Goal: Information Seeking & Learning: Learn about a topic

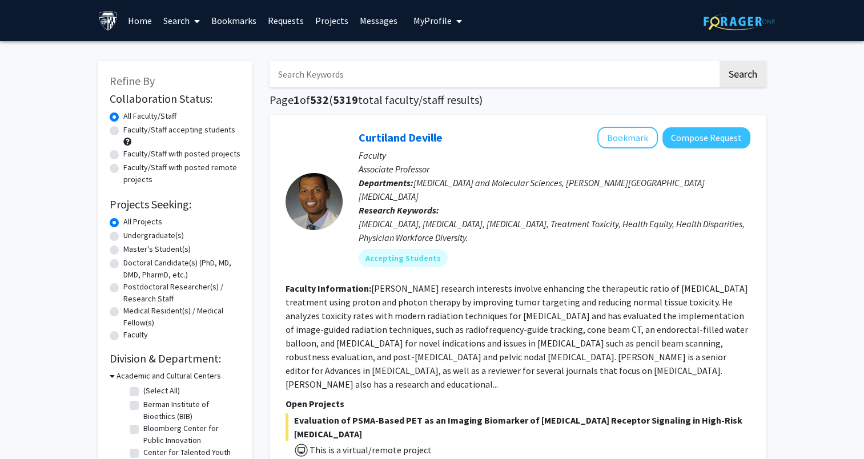
click at [345, 76] on input "Search Keywords" at bounding box center [493, 74] width 448 height 26
type input "[PERSON_NAME]"
click at [345, 61] on button "Search" at bounding box center [742, 74] width 47 height 26
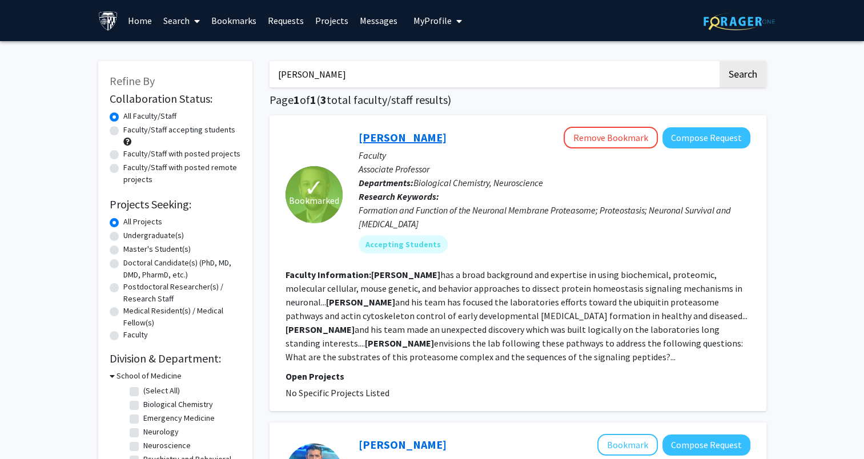
click at [345, 139] on link "[PERSON_NAME]" at bounding box center [402, 137] width 88 height 14
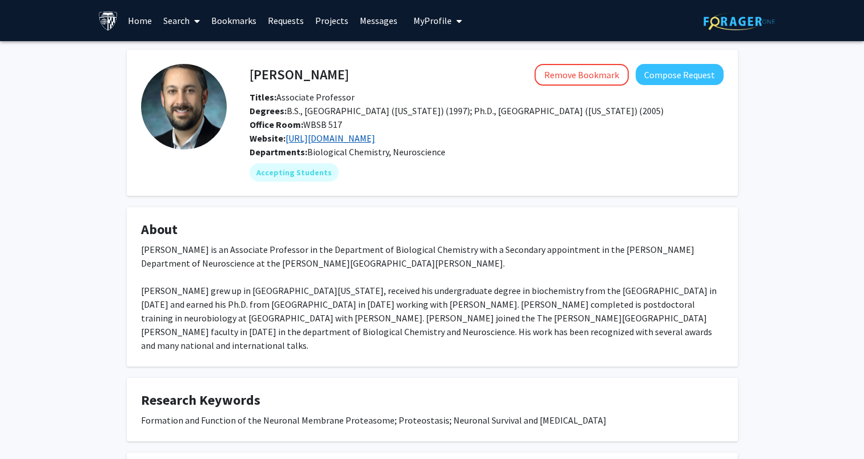
click at [328, 137] on link "[URL][DOMAIN_NAME]" at bounding box center [330, 137] width 90 height 11
click at [165, 31] on link "Search" at bounding box center [182, 21] width 48 height 40
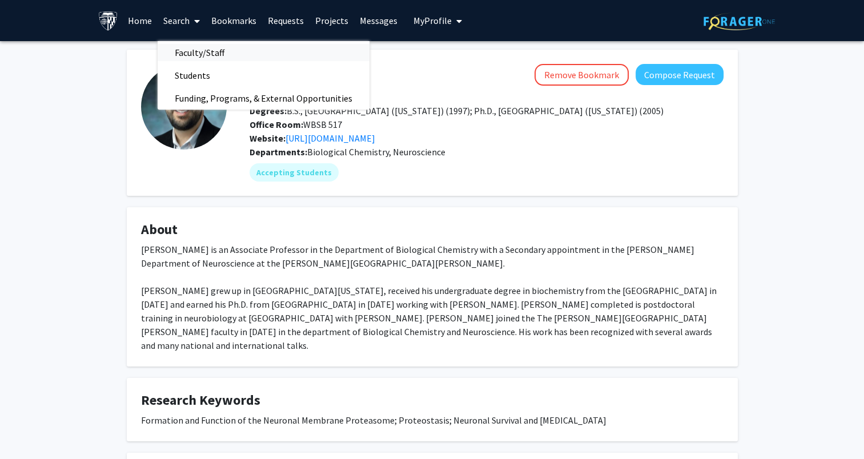
click at [203, 54] on span "Faculty/Staff" at bounding box center [200, 52] width 84 height 23
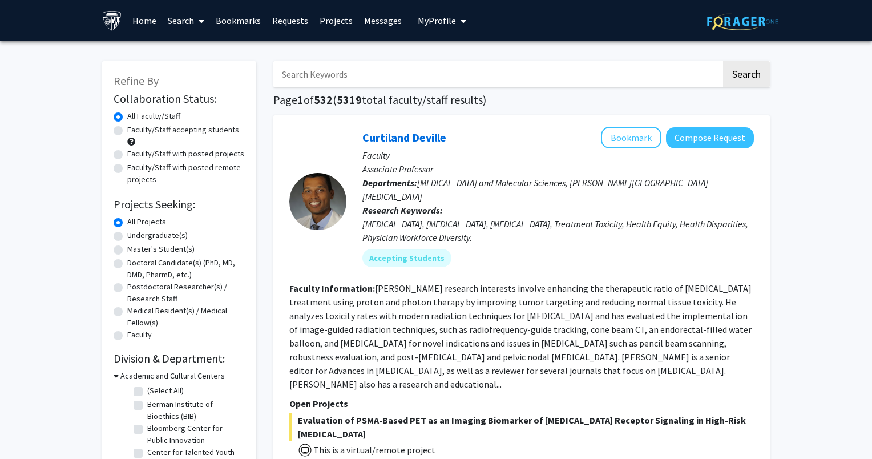
click at [313, 71] on input "Search Keywords" at bounding box center [497, 74] width 448 height 26
type input "mao"
click at [345, 61] on button "Search" at bounding box center [742, 74] width 47 height 26
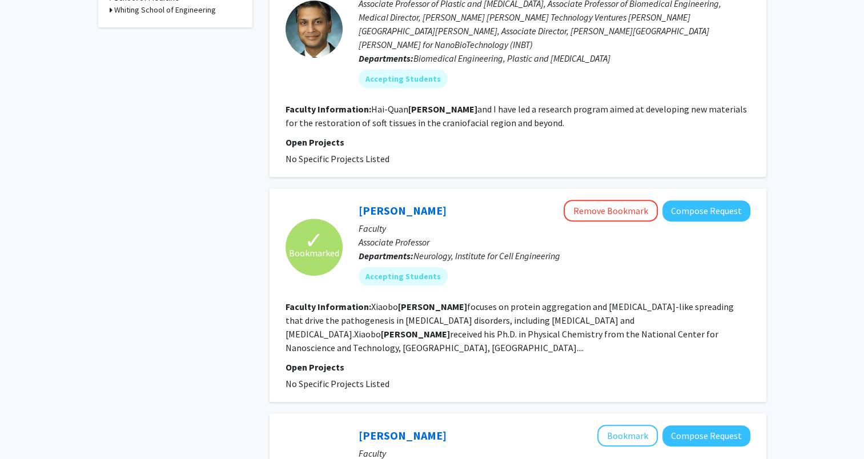
scroll to position [466, 0]
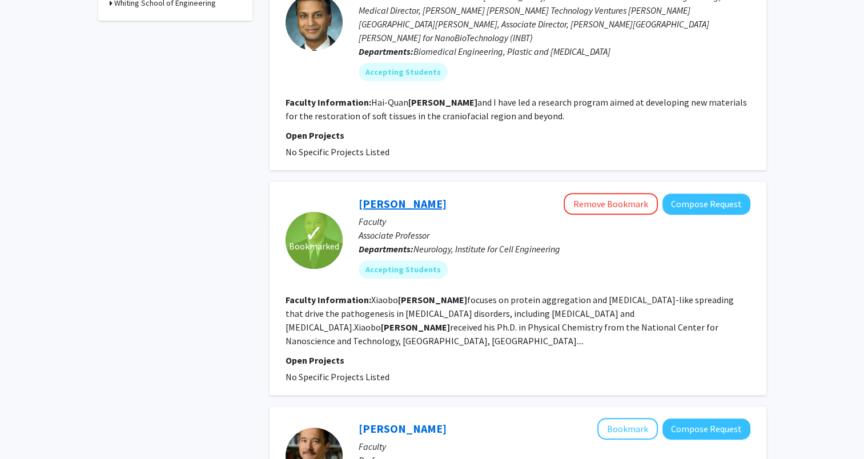
click at [345, 196] on link "[PERSON_NAME]" at bounding box center [402, 203] width 88 height 14
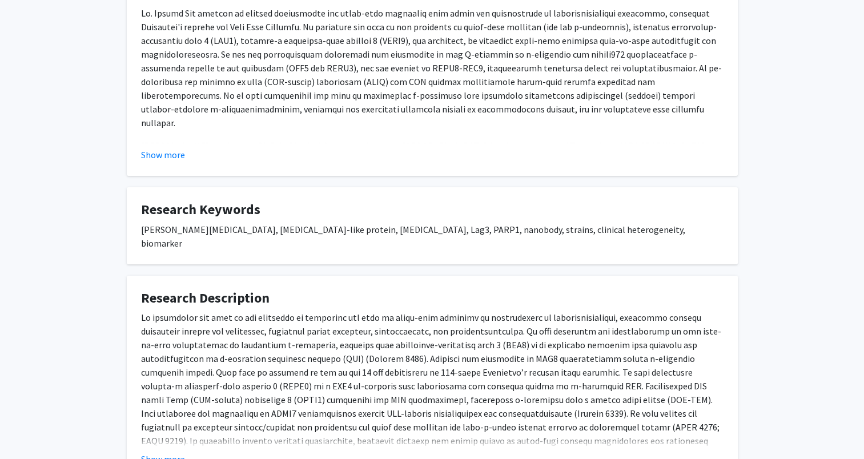
scroll to position [390, 0]
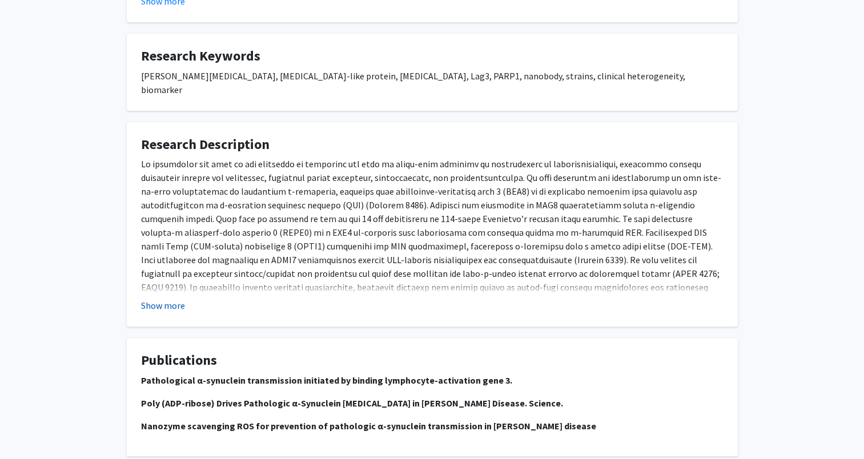
click at [173, 299] on button "Show more" at bounding box center [163, 306] width 44 height 14
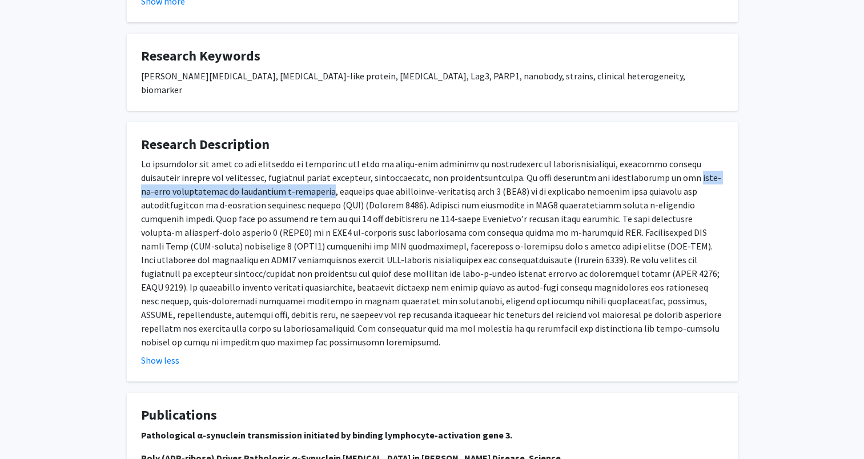
drag, startPoint x: 663, startPoint y: 166, endPoint x: 289, endPoint y: 182, distance: 374.8
click at [289, 182] on div at bounding box center [432, 253] width 582 height 192
copy div "cell-to-cell transmission of pathogenic α-synuclein"
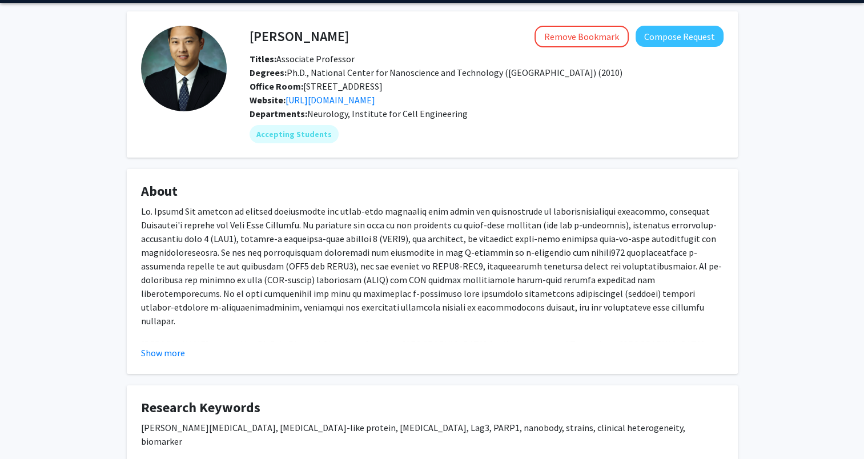
scroll to position [0, 0]
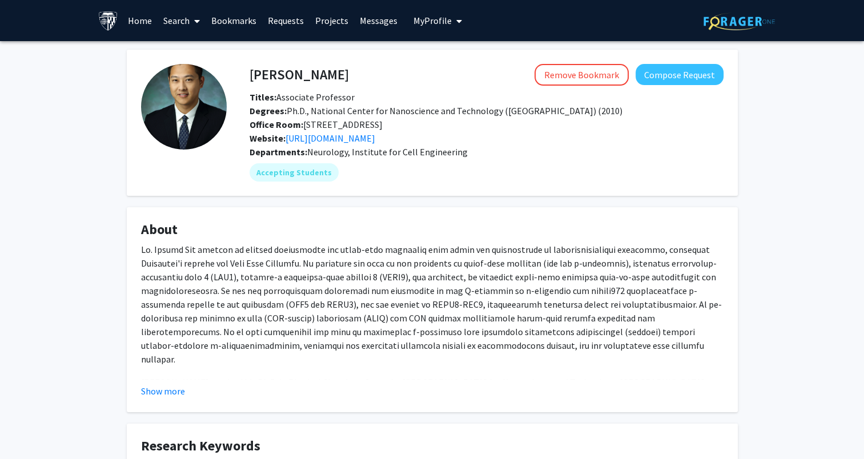
click at [178, 23] on link "Search" at bounding box center [182, 21] width 48 height 40
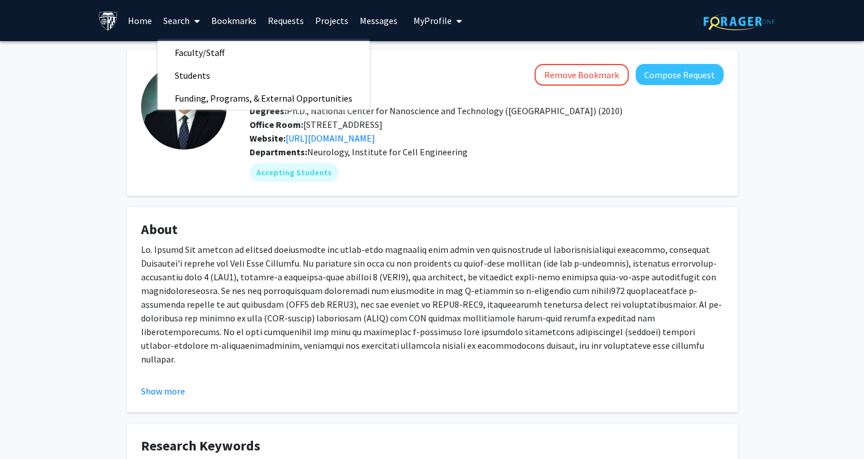
click at [218, 19] on link "Bookmarks" at bounding box center [233, 21] width 57 height 40
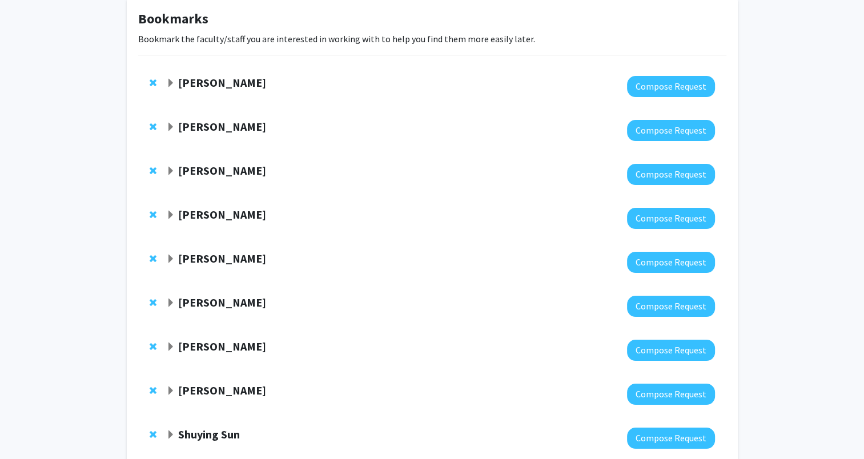
scroll to position [61, 0]
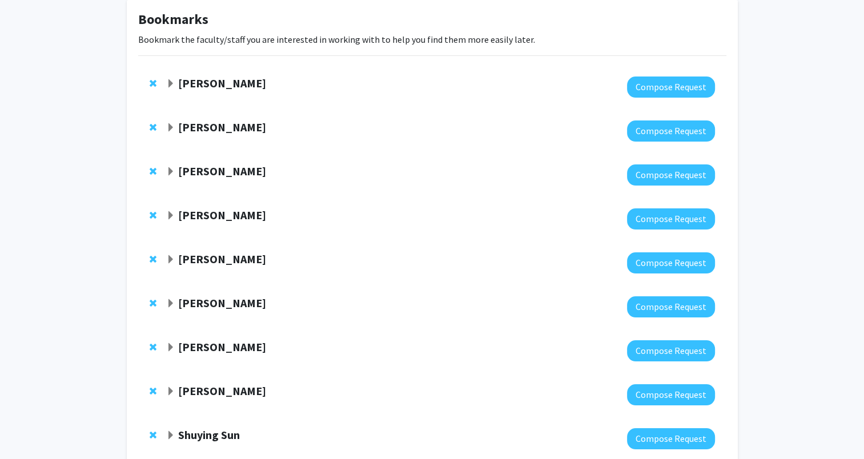
click at [154, 171] on span "Remove Xiaobo Mao from bookmarks" at bounding box center [153, 171] width 7 height 9
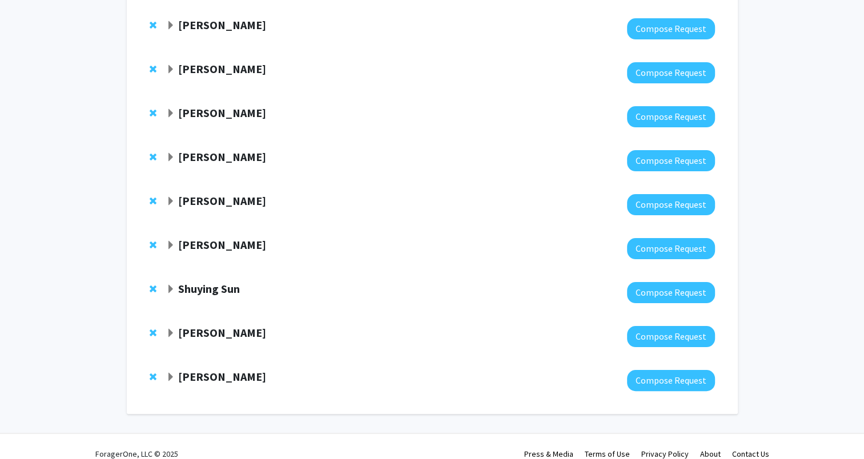
scroll to position [164, 0]
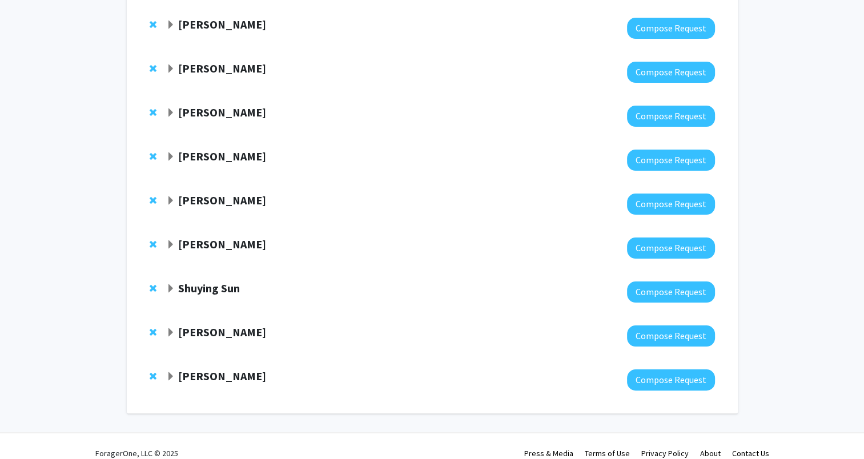
click at [216, 330] on strong "[PERSON_NAME]" at bounding box center [222, 332] width 88 height 14
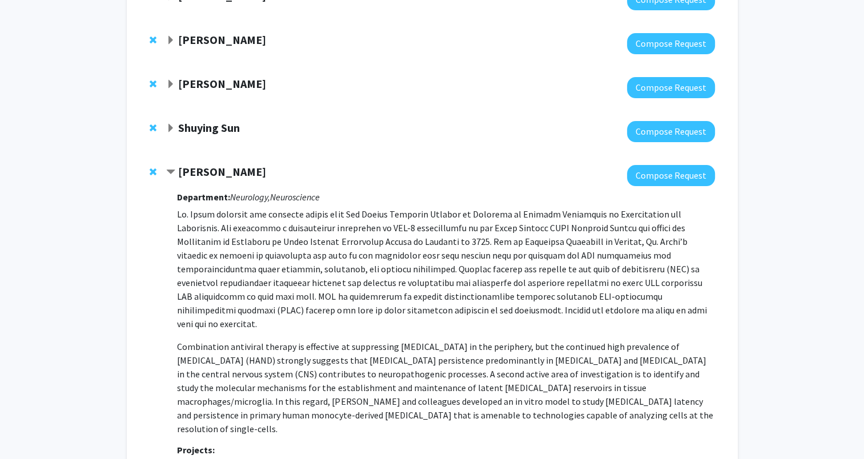
scroll to position [328, 0]
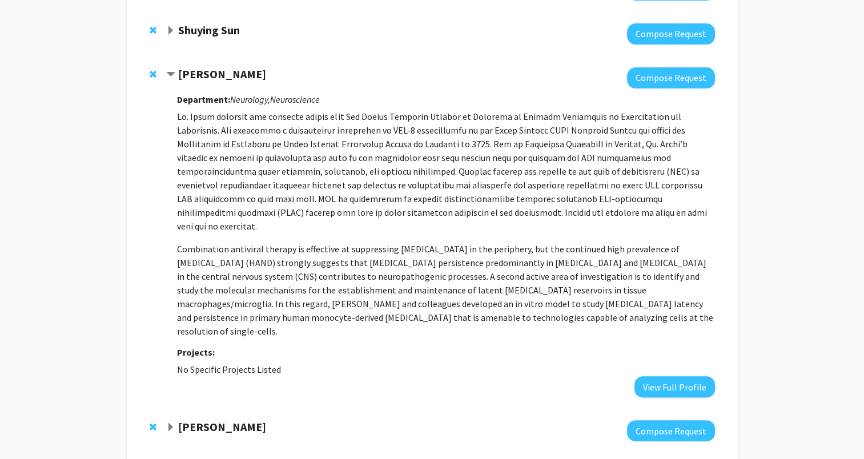
click at [233, 73] on strong "[PERSON_NAME]" at bounding box center [222, 74] width 88 height 14
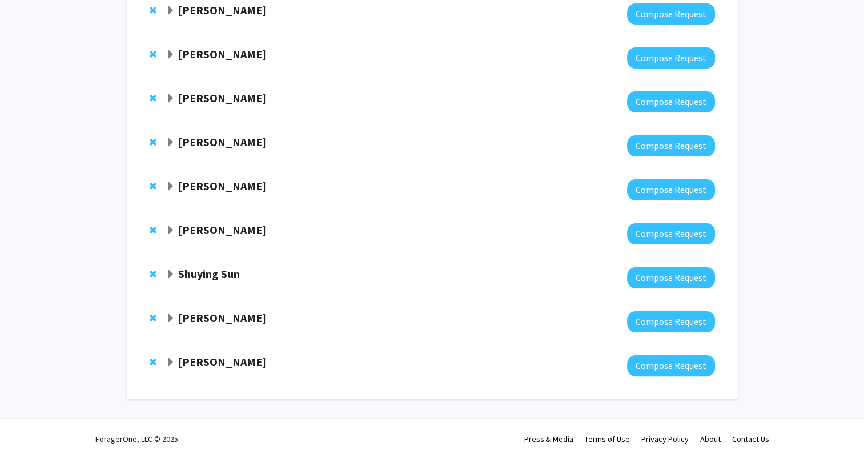
click at [219, 363] on strong "[PERSON_NAME]" at bounding box center [222, 361] width 88 height 14
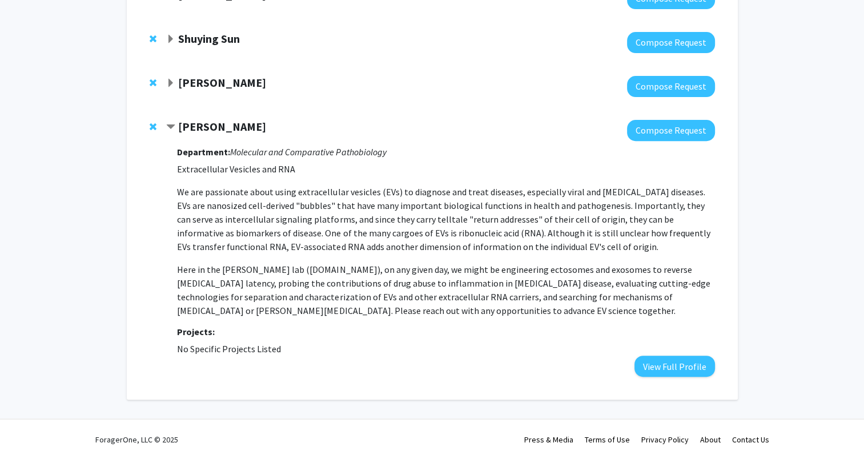
scroll to position [0, 0]
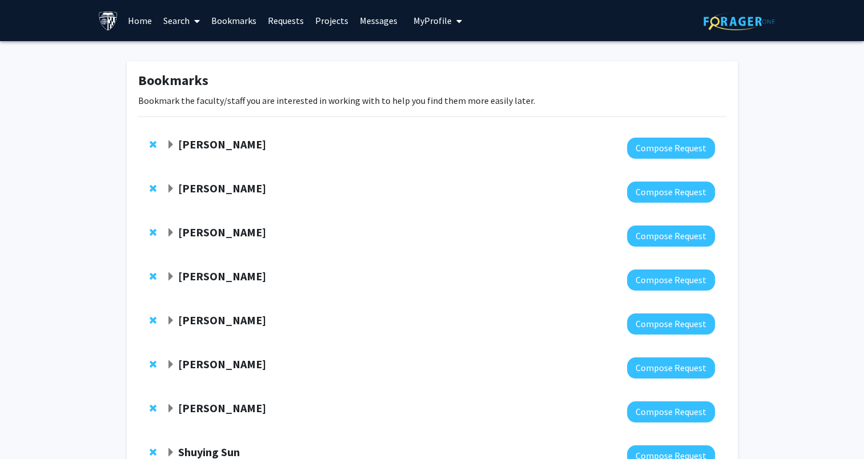
click at [179, 20] on link "Search" at bounding box center [182, 21] width 48 height 40
click at [225, 50] on span "Faculty/Staff" at bounding box center [200, 52] width 84 height 23
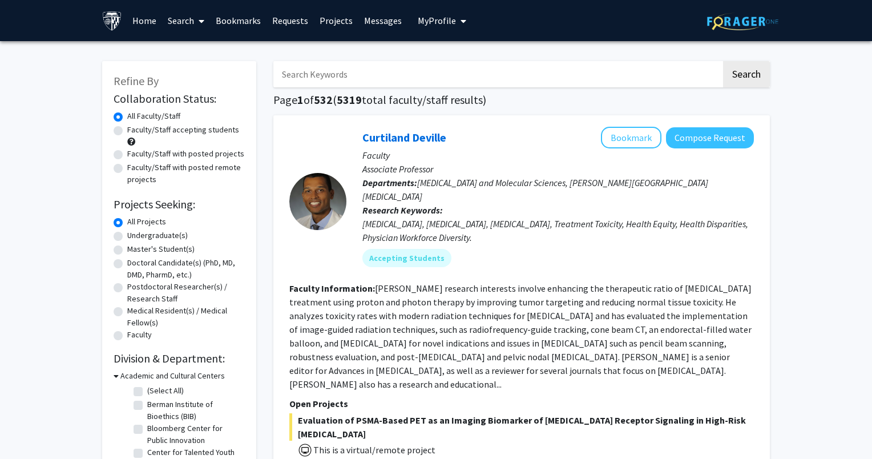
click at [291, 78] on input "Search Keywords" at bounding box center [497, 74] width 448 height 26
type input "[PERSON_NAME]"
click at [345, 61] on button "Search" at bounding box center [742, 74] width 47 height 26
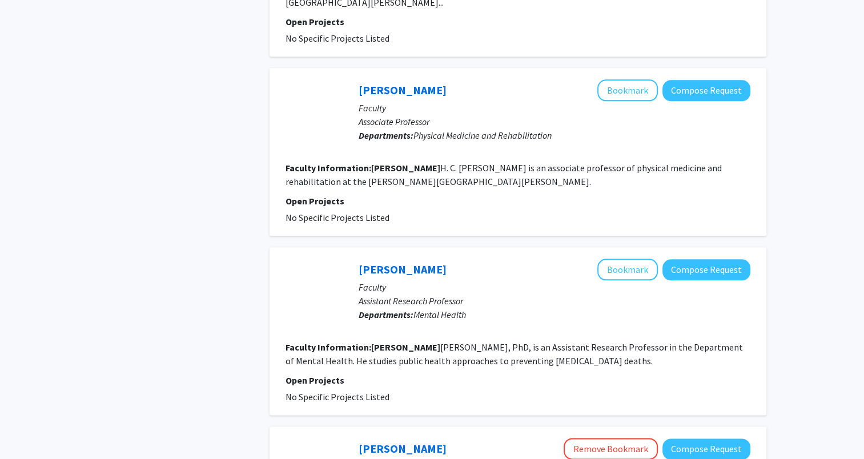
scroll to position [1417, 0]
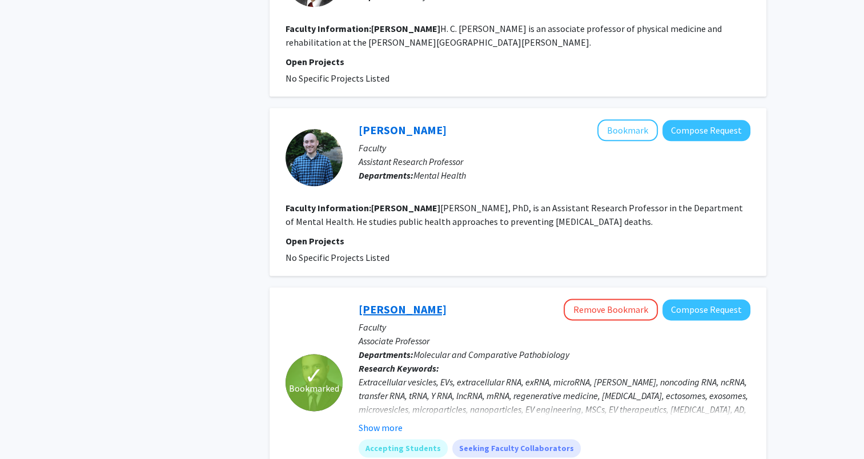
click at [345, 302] on link "[PERSON_NAME]" at bounding box center [402, 309] width 88 height 14
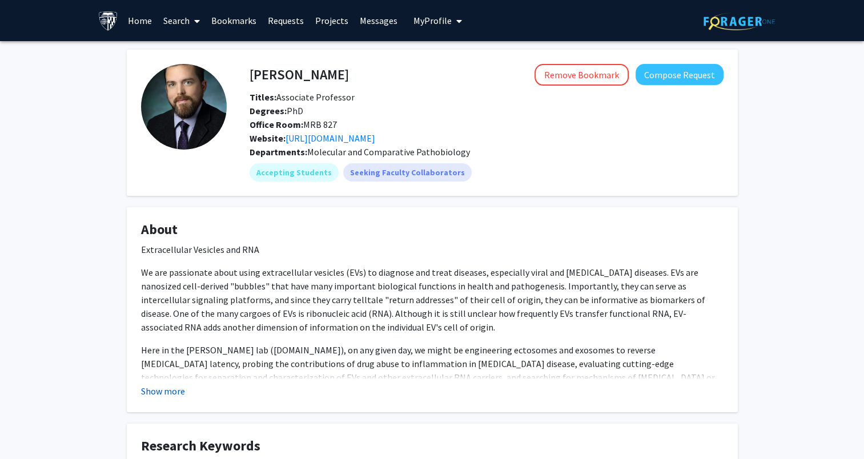
click at [155, 392] on button "Show more" at bounding box center [163, 391] width 44 height 14
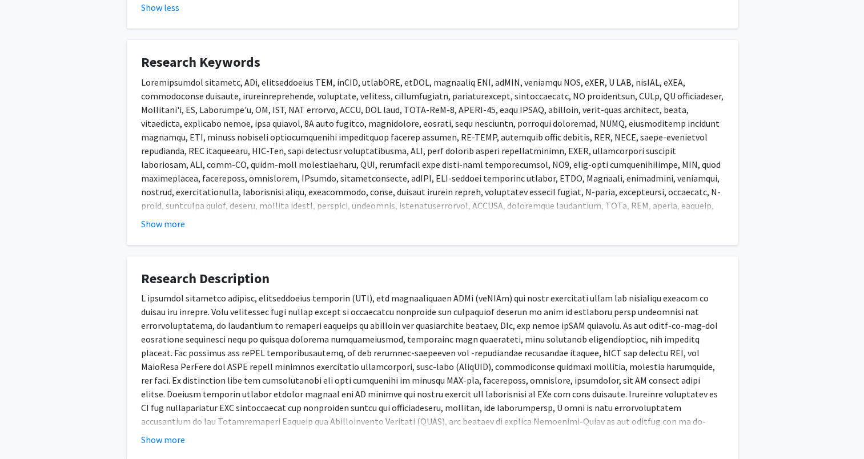
scroll to position [412, 0]
click at [170, 435] on button "Show more" at bounding box center [163, 438] width 44 height 14
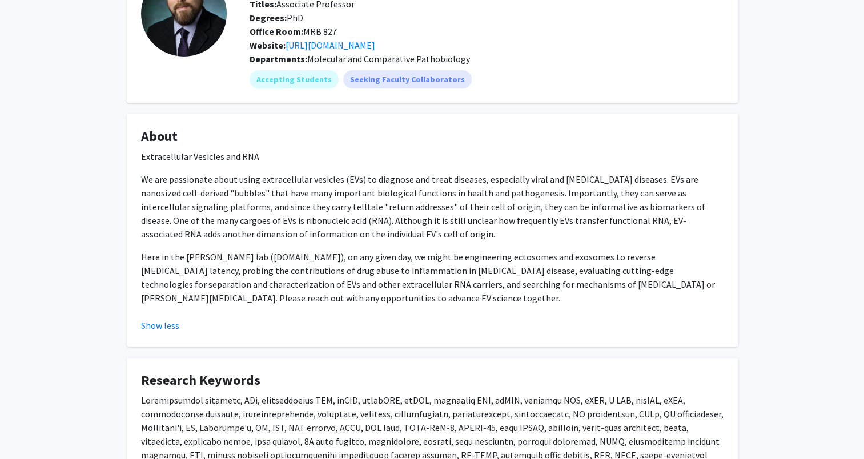
scroll to position [0, 0]
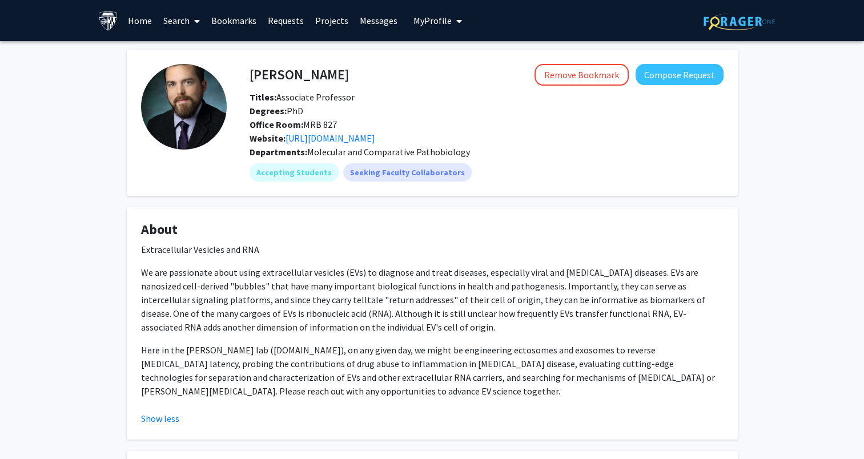
click at [233, 20] on link "Bookmarks" at bounding box center [233, 21] width 57 height 40
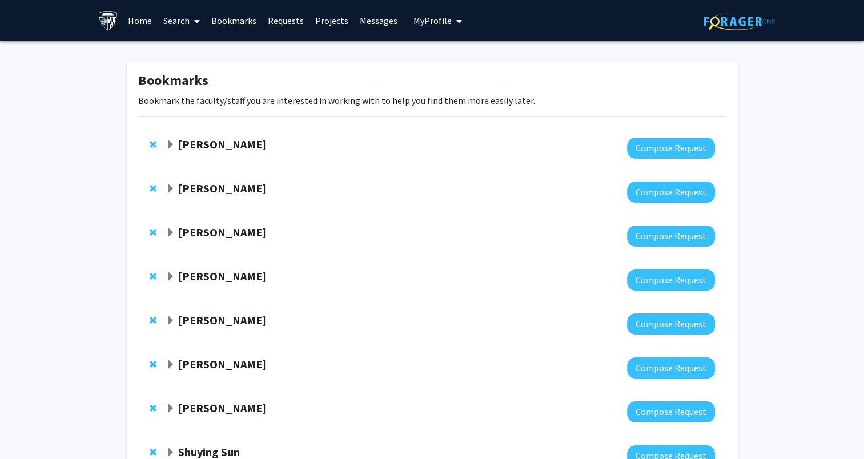
scroll to position [178, 0]
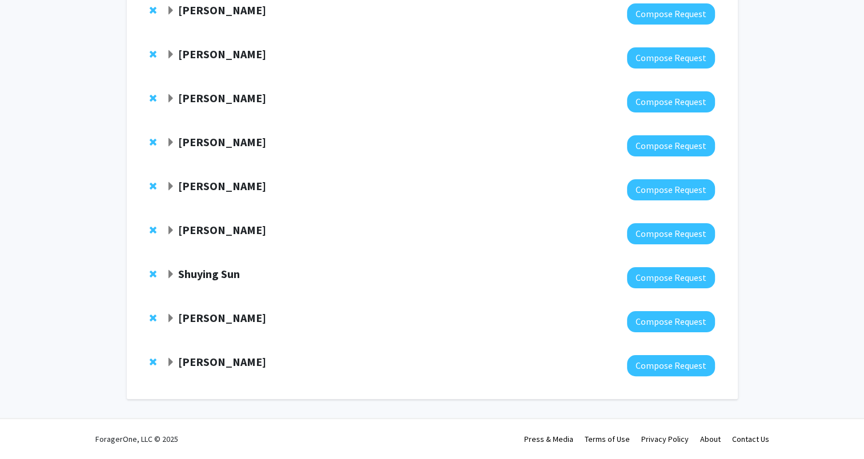
click at [217, 280] on strong "Shuying Sun" at bounding box center [209, 274] width 62 height 14
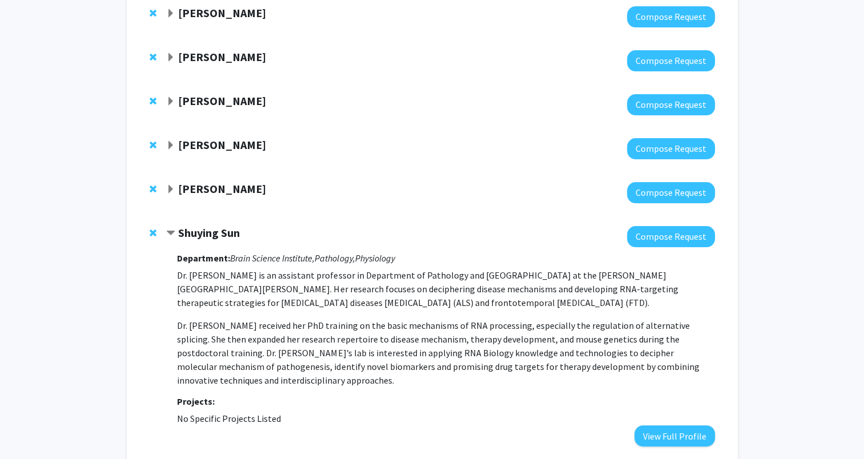
scroll to position [0, 0]
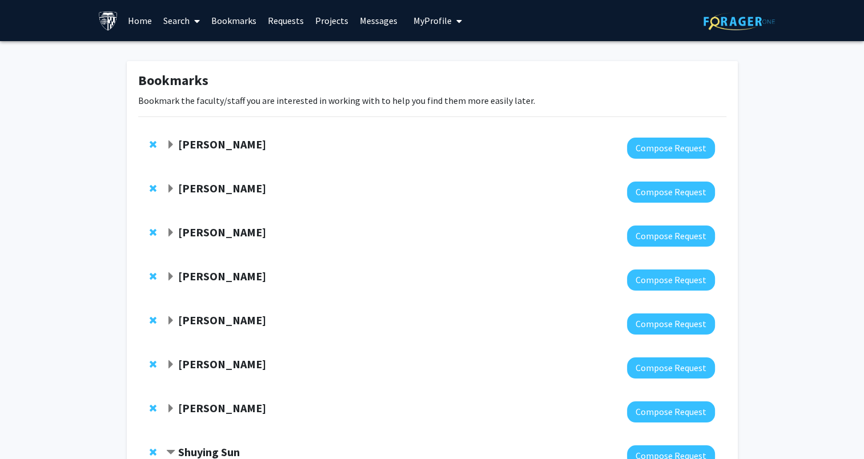
click at [173, 21] on link "Search" at bounding box center [182, 21] width 48 height 40
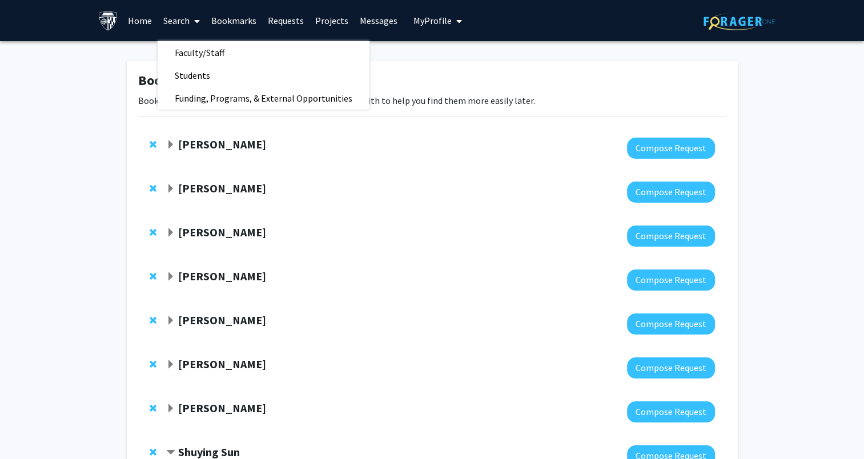
click at [175, 23] on link "Search" at bounding box center [182, 21] width 48 height 40
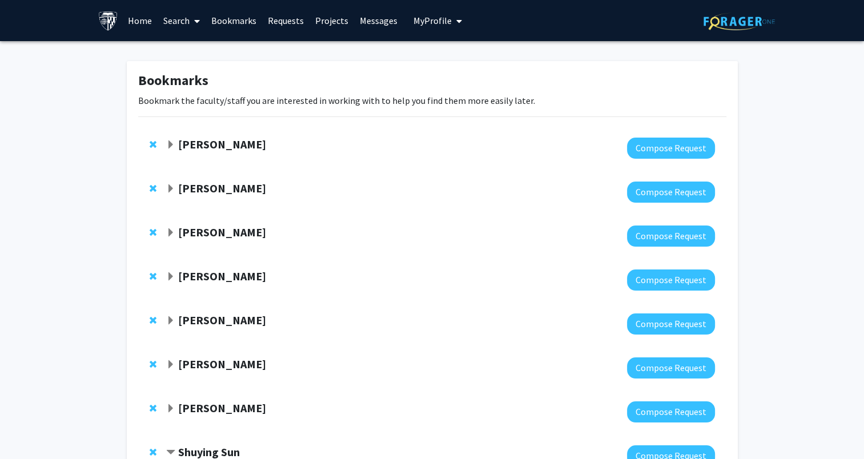
click at [171, 23] on link "Search" at bounding box center [182, 21] width 48 height 40
click at [182, 54] on span "Faculty/Staff" at bounding box center [200, 52] width 84 height 23
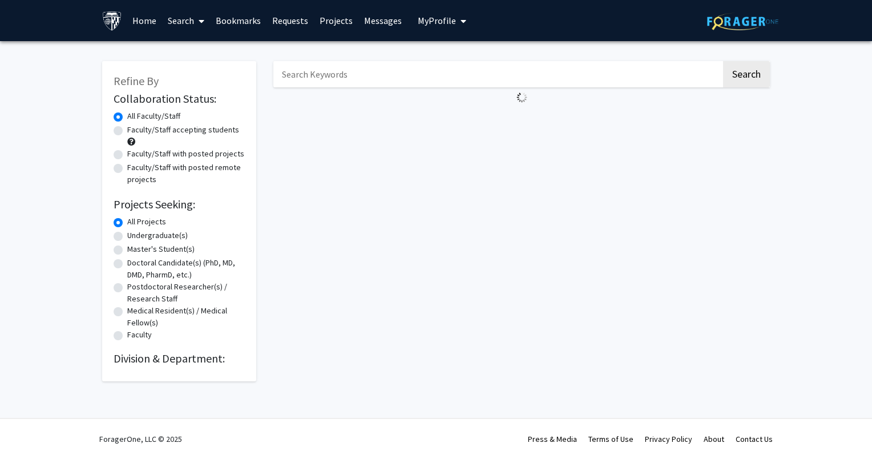
click at [318, 81] on input "Search Keywords" at bounding box center [497, 74] width 448 height 26
type input "sun"
click at [345, 61] on button "Search" at bounding box center [746, 74] width 47 height 26
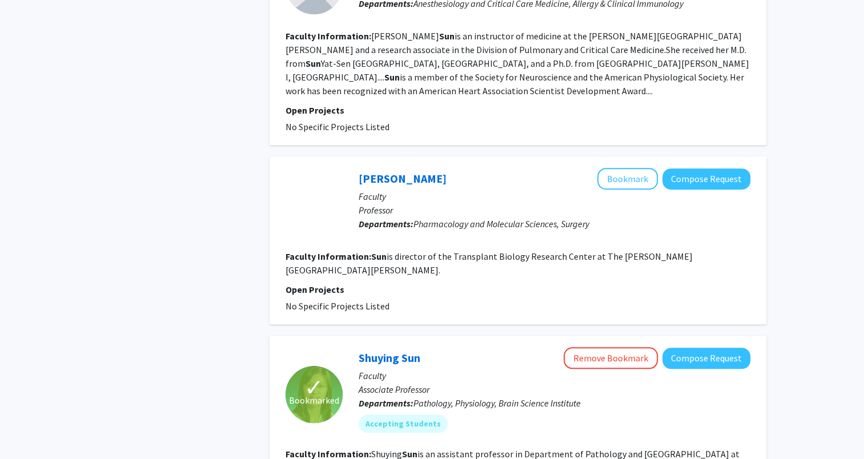
scroll to position [995, 0]
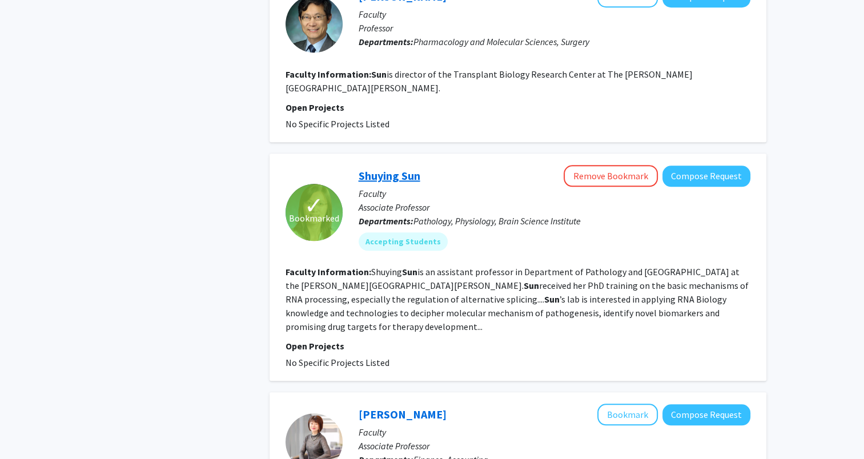
click at [345, 168] on link "Shuying Sun" at bounding box center [389, 175] width 62 height 14
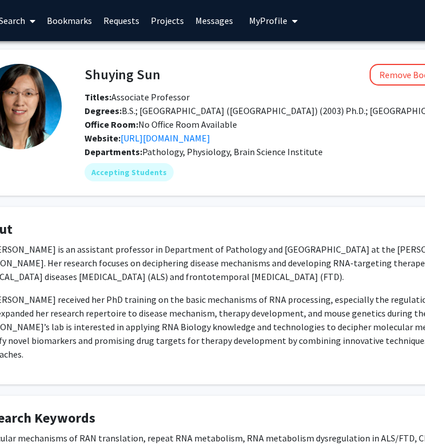
scroll to position [0, 84]
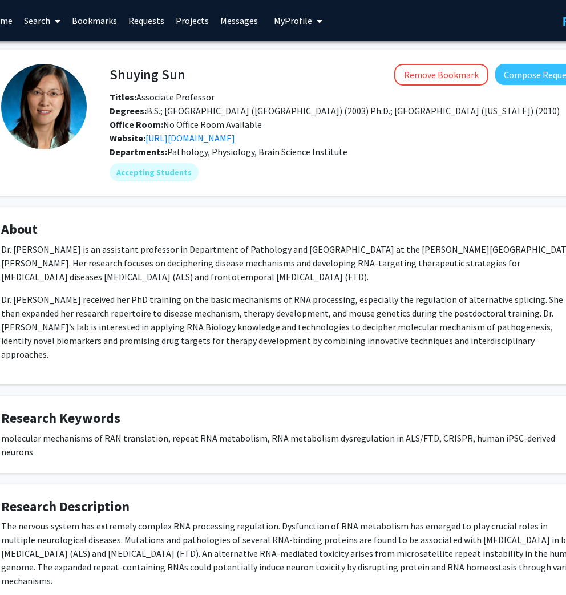
drag, startPoint x: 189, startPoint y: 3, endPoint x: 192, endPoint y: 285, distance: 281.4
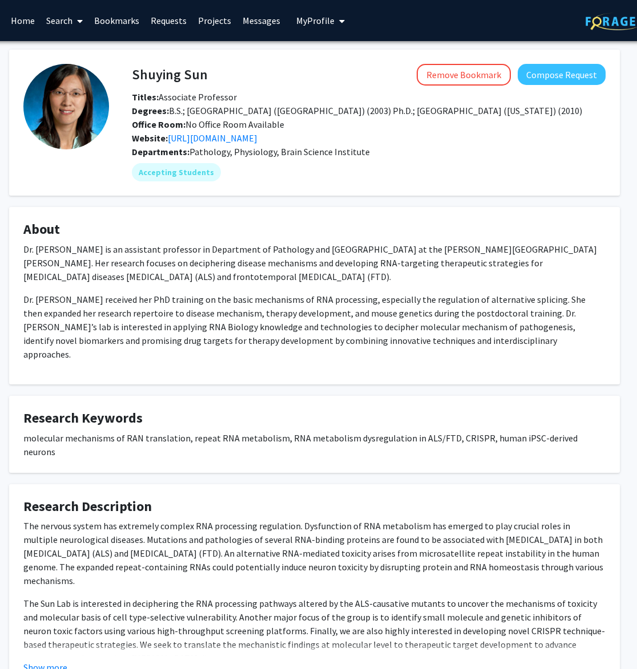
scroll to position [0, 0]
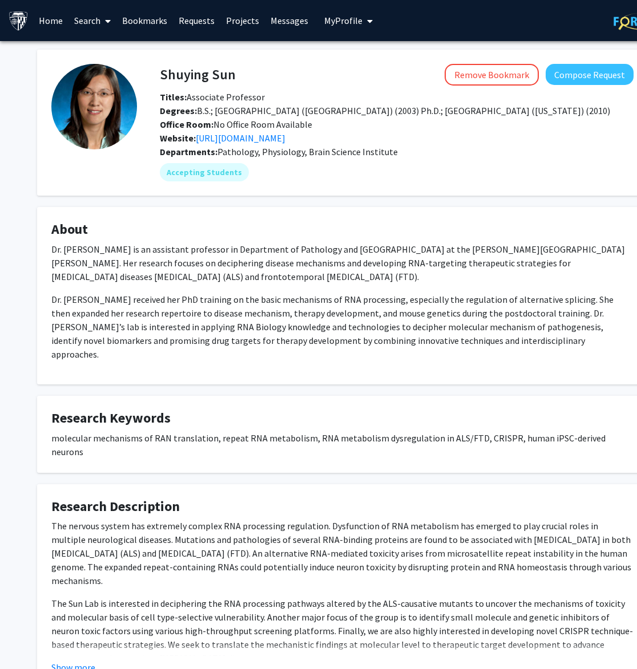
drag, startPoint x: 403, startPoint y: 4, endPoint x: 192, endPoint y: 429, distance: 474.5
click at [192, 431] on div "molecular mechanisms of RAN translation, repeat RNA metabolism, RNA metabolism …" at bounding box center [342, 444] width 582 height 27
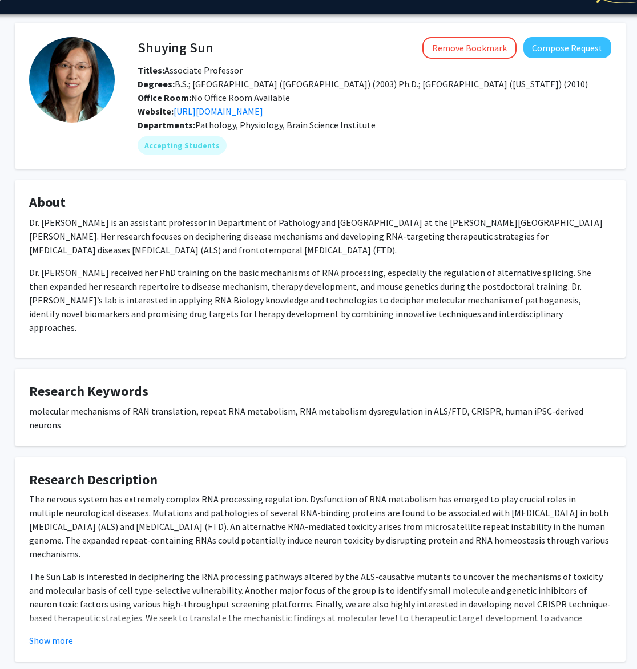
scroll to position [62, 22]
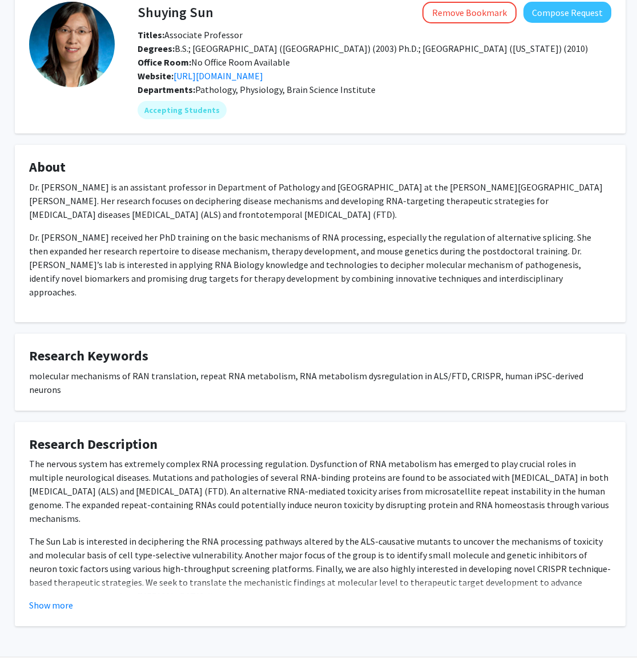
click at [42, 446] on fg-card "Research Description The nervous system has extremely complex RNA processing re…" at bounding box center [320, 524] width 611 height 205
click at [49, 446] on button "Show more" at bounding box center [51, 606] width 44 height 14
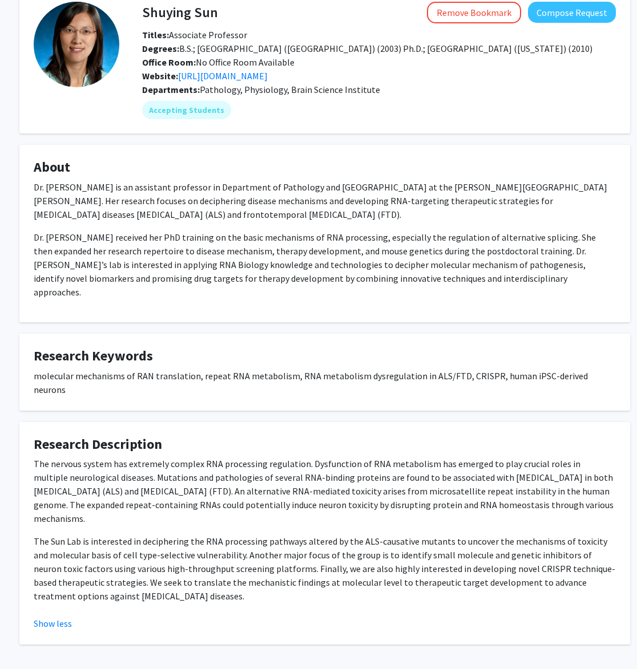
drag, startPoint x: 147, startPoint y: 566, endPoint x: 12, endPoint y: 442, distance: 183.4
click at [12, 442] on div "Shuying Sun Remove Bookmark Compose Request Titles: Associate Professor Degrees…" at bounding box center [324, 330] width 685 height 703
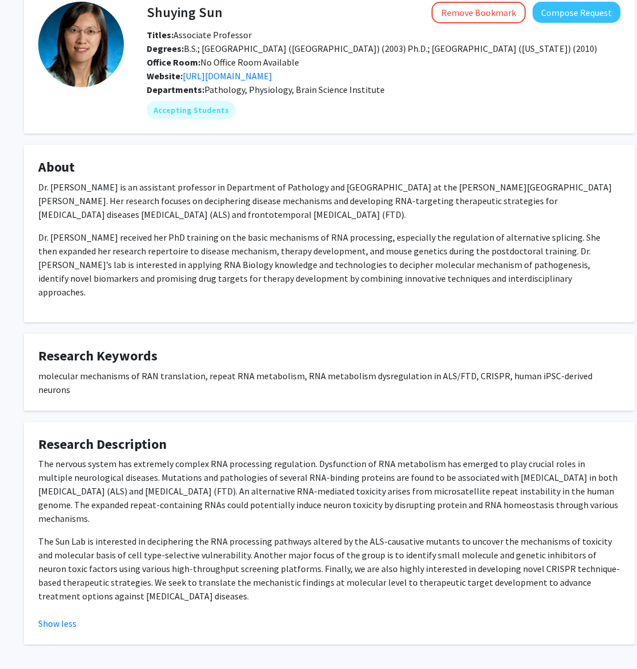
copy div "The nervous system has extremely complex RNA processing regulation. Dysfunction…"
click at [289, 446] on p "The nervous system has extremely complex RNA processing regulation. Dysfunction…" at bounding box center [329, 491] width 582 height 68
